Goal: Task Accomplishment & Management: Use online tool/utility

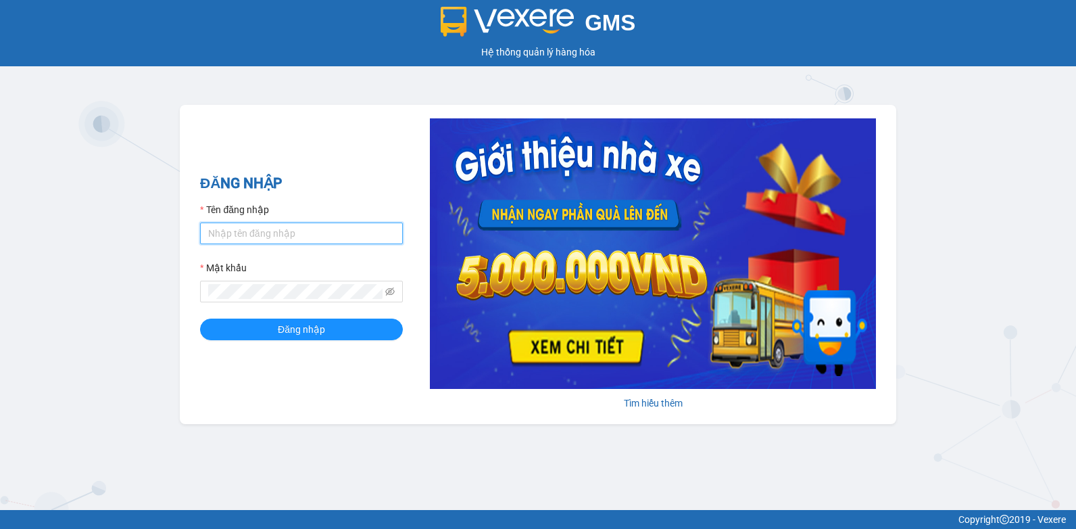
type input "caungang.kimhoang"
drag, startPoint x: 352, startPoint y: 227, endPoint x: -3, endPoint y: 264, distance: 356.8
click at [0, 264] on html "GMS Hệ thống quản lý hàng hóa ĐĂNG NHẬP Tên đăng nhập caungang.kimhoang Mật khẩ…" at bounding box center [538, 264] width 1076 height 529
type input "nguyenpht.kimhoang"
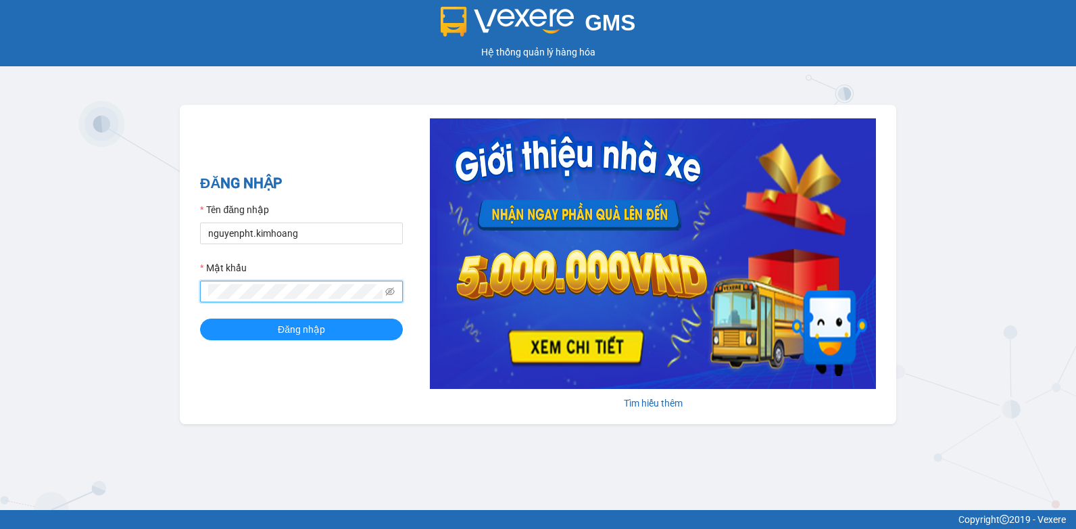
click at [0, 297] on html "GMS Hệ thống quản lý hàng hóa ĐĂNG NHẬP Tên đăng nhập nguyenpht.kimhoang Mật kh…" at bounding box center [538, 264] width 1076 height 529
click at [200, 318] on button "Đăng nhập" at bounding box center [301, 329] width 203 height 22
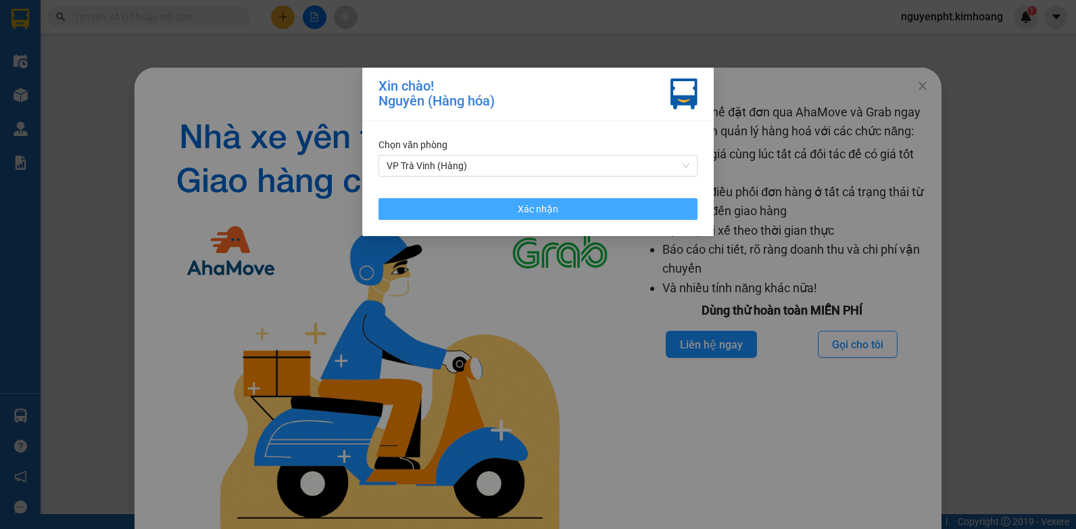
click at [512, 212] on button "Xác nhận" at bounding box center [538, 209] width 319 height 22
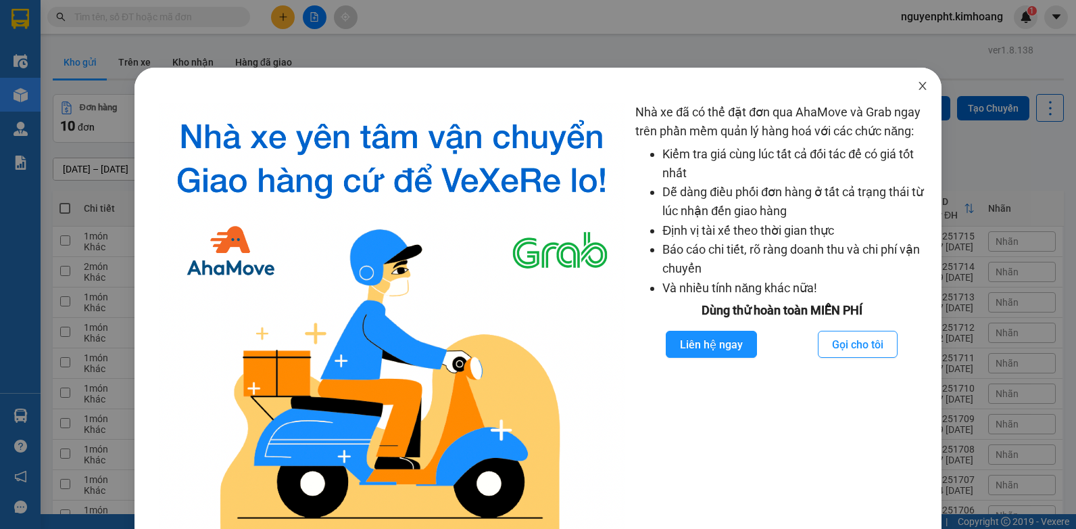
click at [917, 91] on icon "close" at bounding box center [922, 85] width 11 height 11
